Goal: Find specific page/section: Find specific page/section

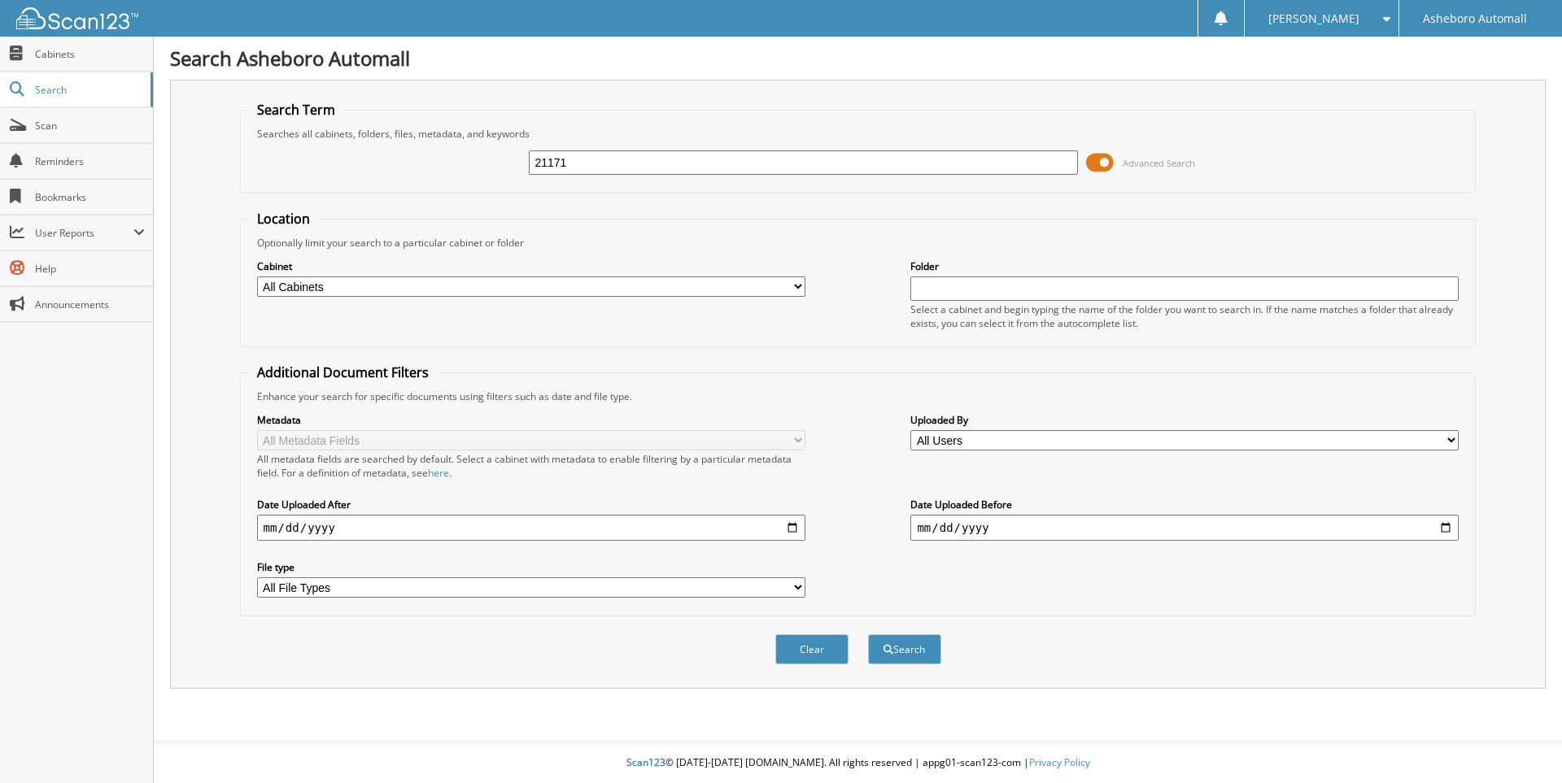
type input "21171"
click at [868, 634] on button "Search" at bounding box center [904, 649] width 73 height 30
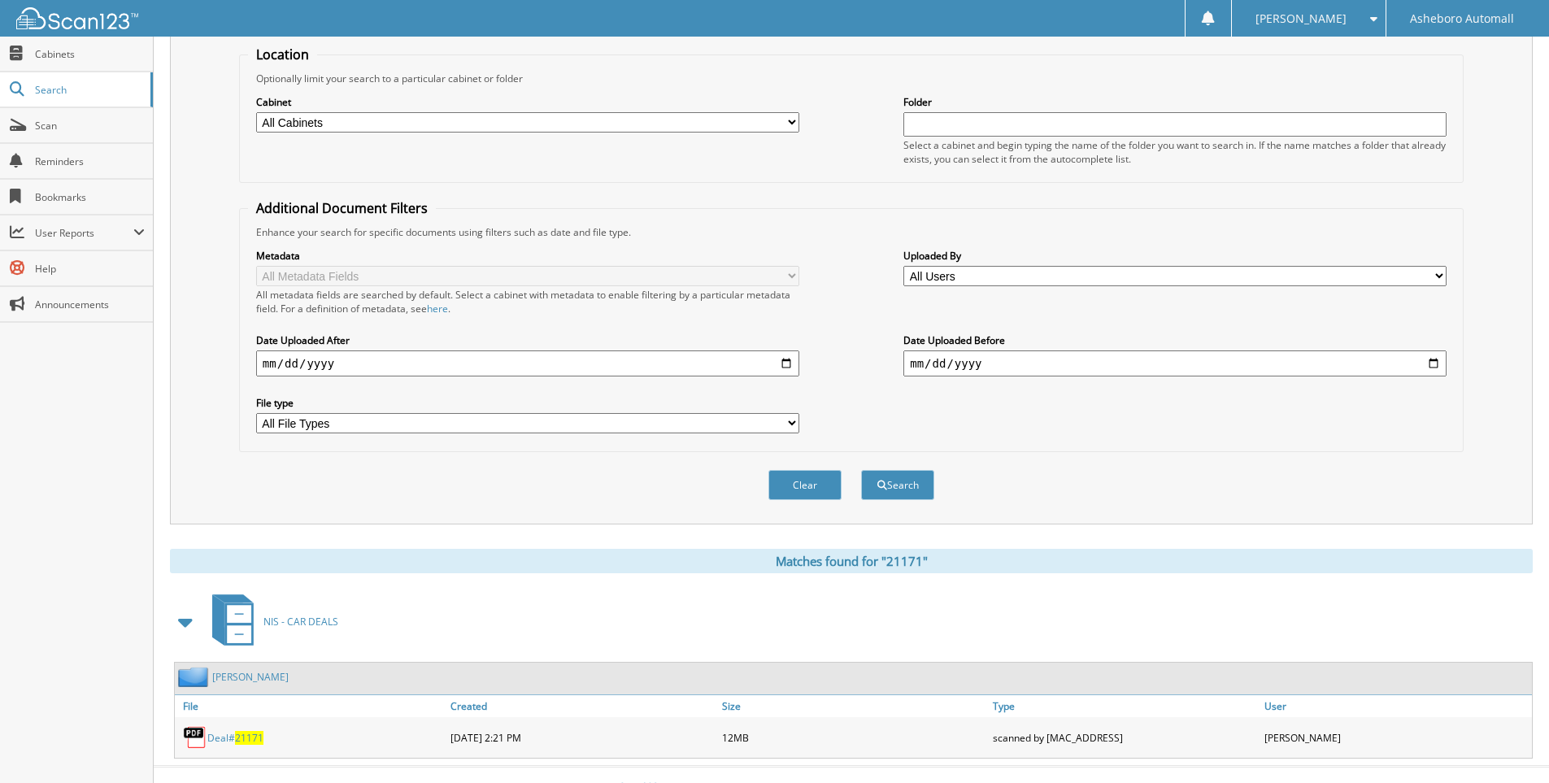
scroll to position [189, 0]
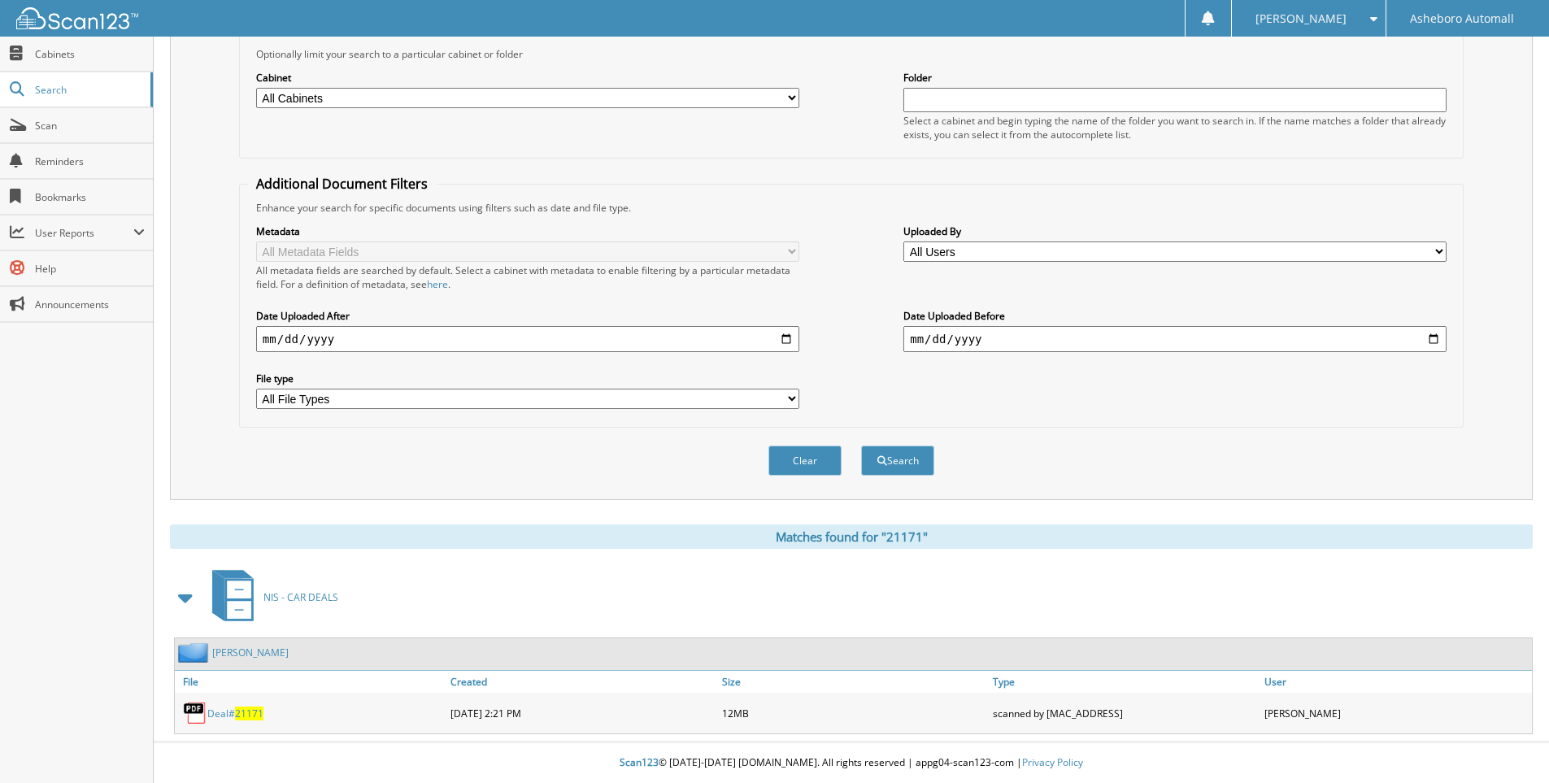
click at [245, 714] on span "21171" at bounding box center [249, 714] width 28 height 14
